Goal: Use online tool/utility: Utilize a website feature to perform a specific function

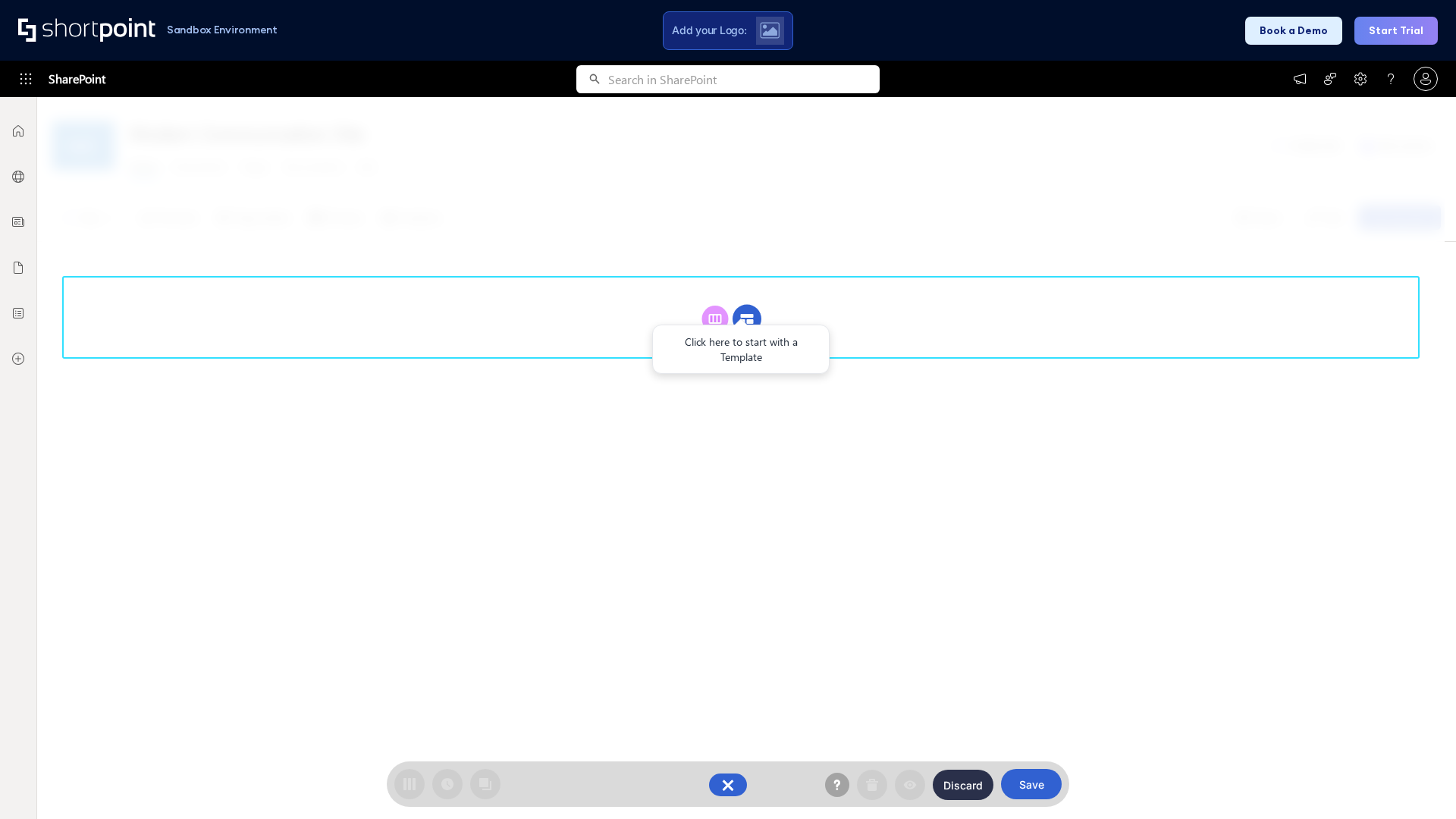
click at [747, 319] on circle at bounding box center [747, 320] width 29 height 29
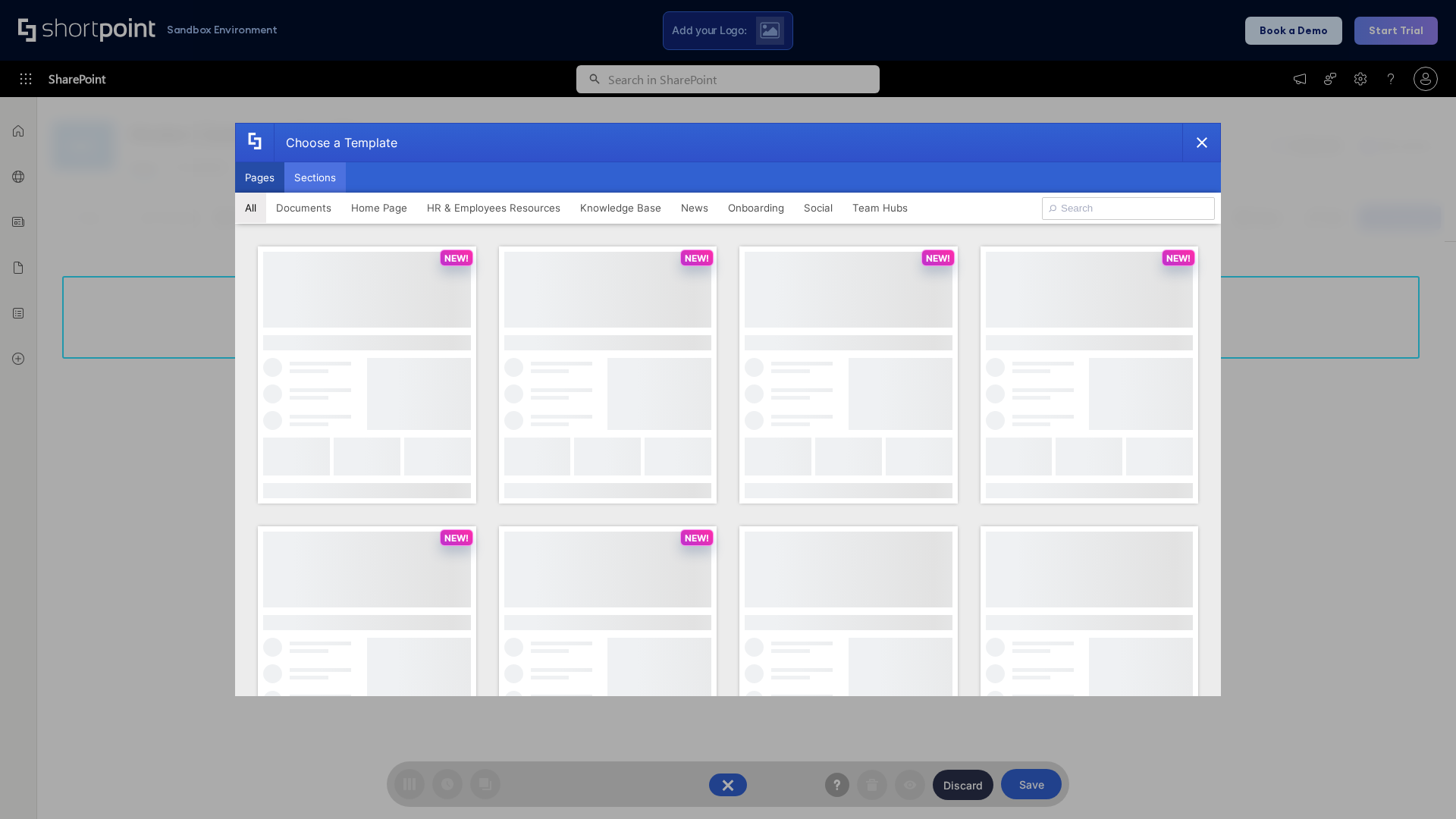
click at [314, 178] on button "Sections" at bounding box center [315, 177] width 62 height 30
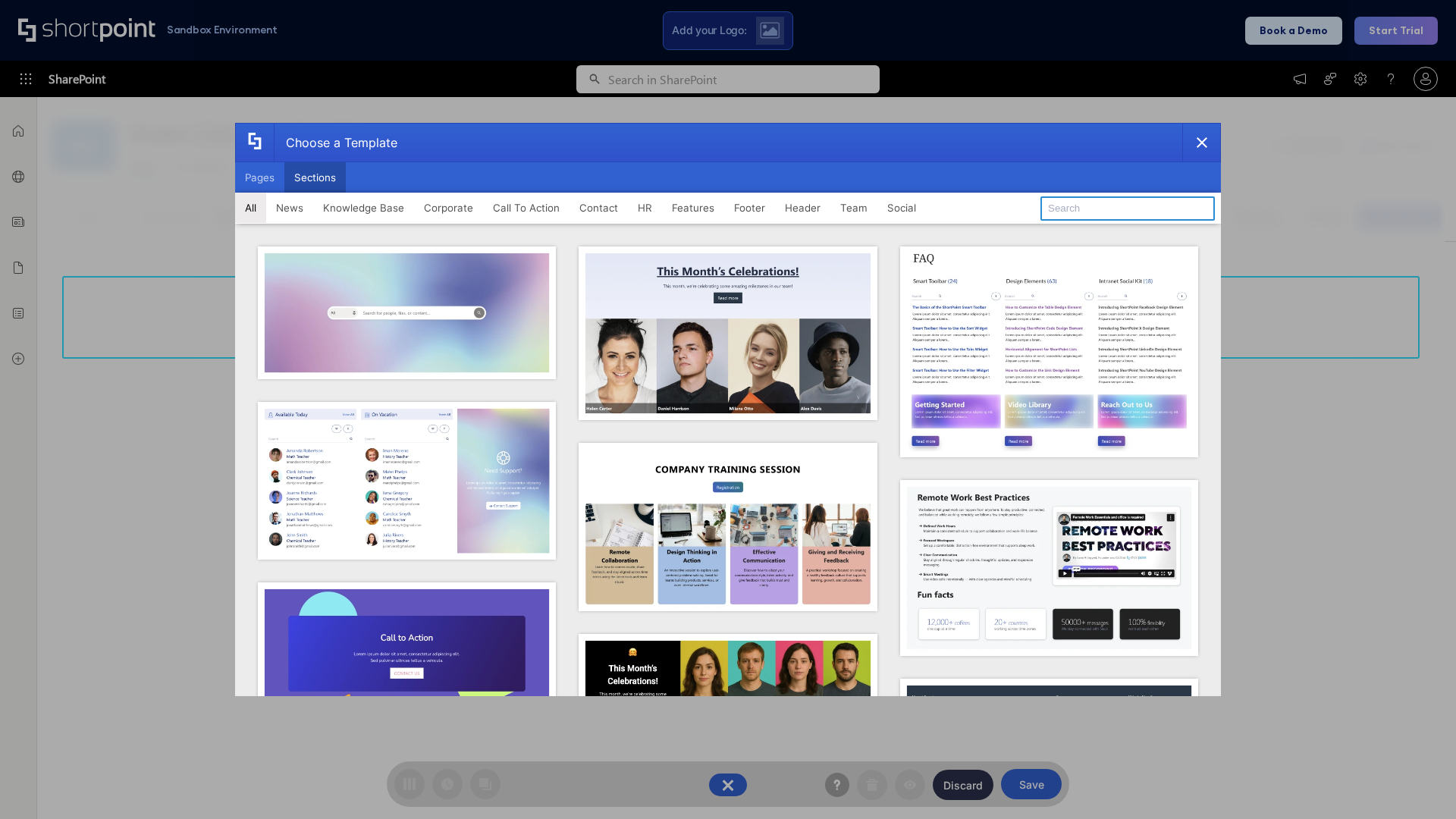
type input "Footer 4"
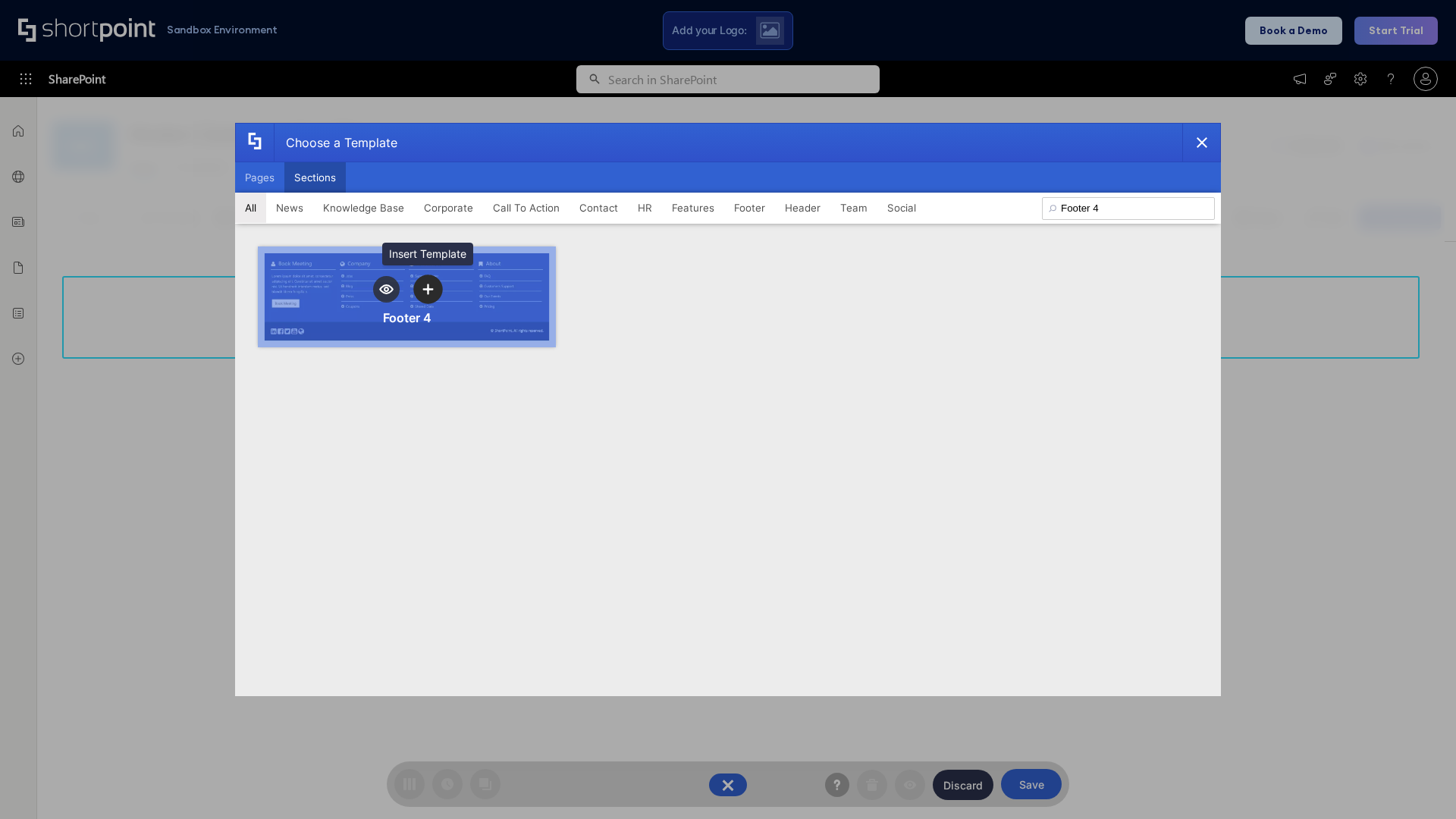
click at [427, 289] on icon "template selector" at bounding box center [427, 289] width 10 height 10
